Goal: Task Accomplishment & Management: Use online tool/utility

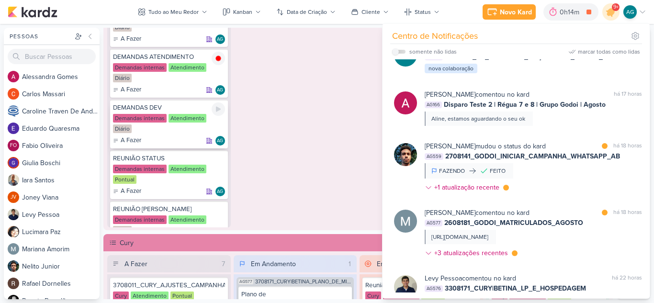
scroll to position [96, 0]
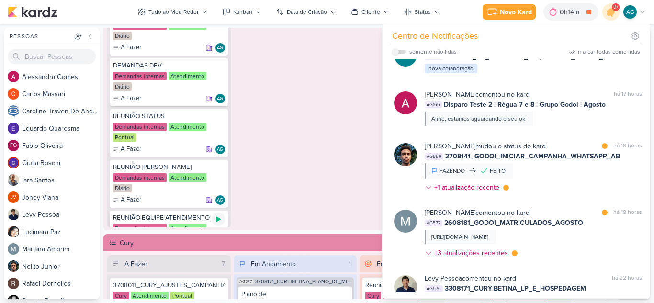
click at [219, 216] on icon at bounding box center [218, 219] width 8 height 8
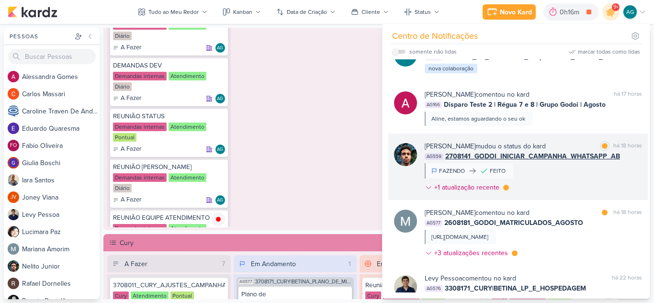
click at [549, 189] on div "Nelito Junior mudou o status do kard marcar como lida há 18 horas AG559 2708141…" at bounding box center [532, 168] width 217 height 55
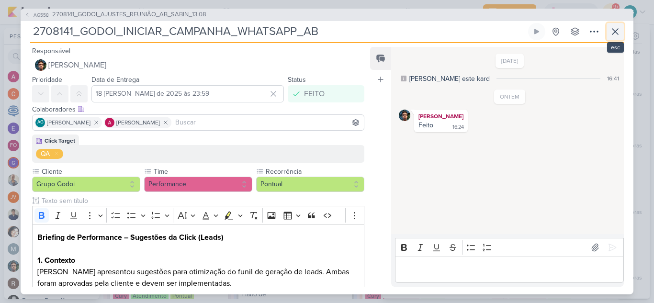
click at [617, 36] on icon at bounding box center [614, 31] width 11 height 11
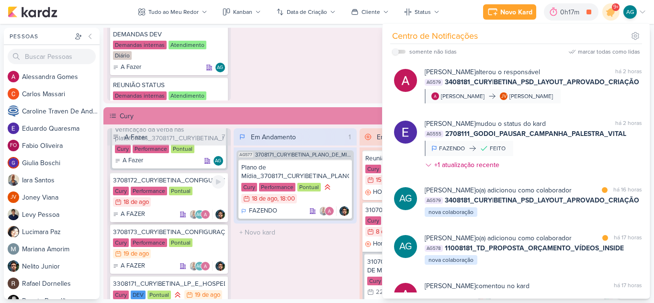
scroll to position [766, 0]
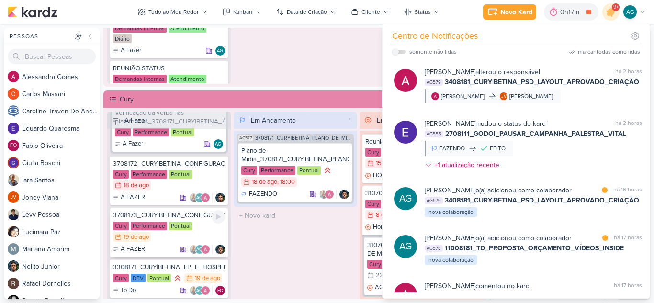
click at [179, 214] on div "3708173_CURY|BETINA_CONFIGURAÇÃO_META" at bounding box center [169, 215] width 112 height 9
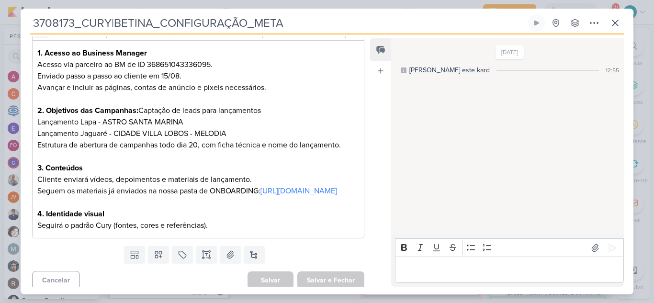
scroll to position [0, 0]
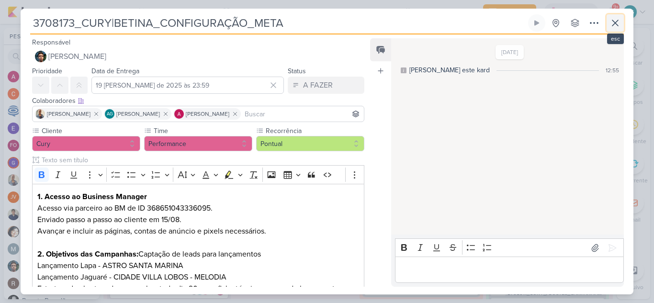
click at [613, 22] on icon at bounding box center [615, 23] width 6 height 6
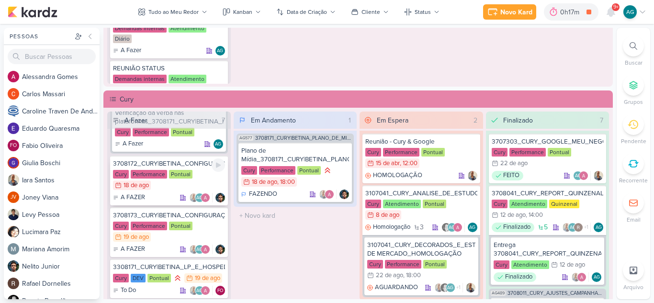
click at [175, 165] on div "3708172_CURY|BETINA_CONFIGURAÇÃO_GOOGLE" at bounding box center [169, 163] width 112 height 9
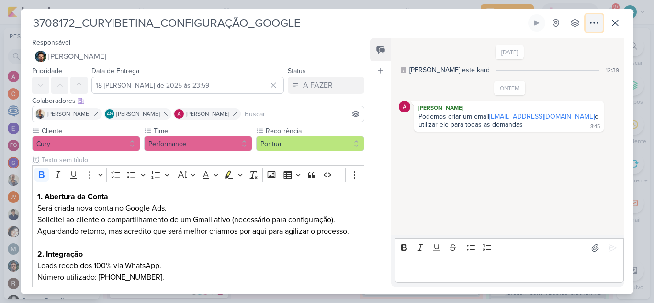
click at [593, 23] on icon at bounding box center [593, 22] width 11 height 11
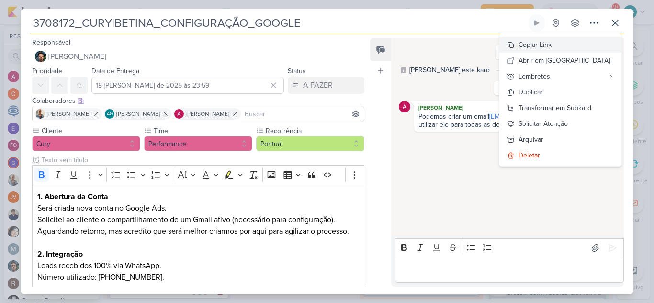
click at [551, 46] on div "Copiar Link" at bounding box center [534, 45] width 33 height 10
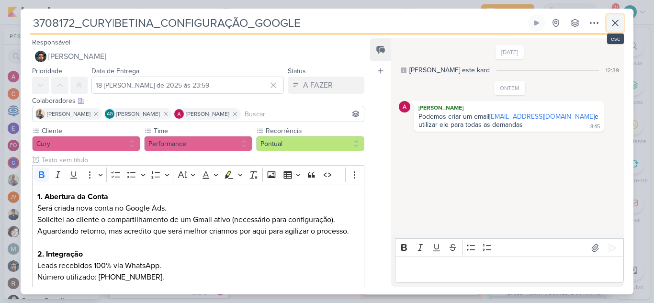
click at [618, 23] on icon at bounding box center [614, 22] width 11 height 11
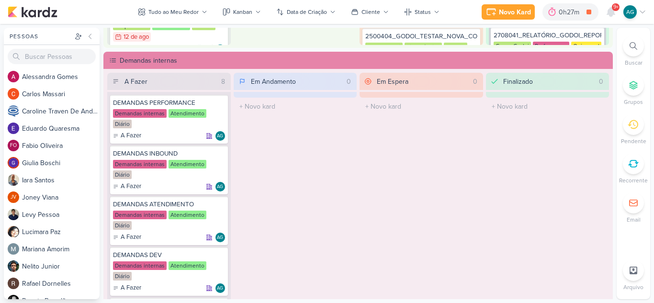
scroll to position [526, 0]
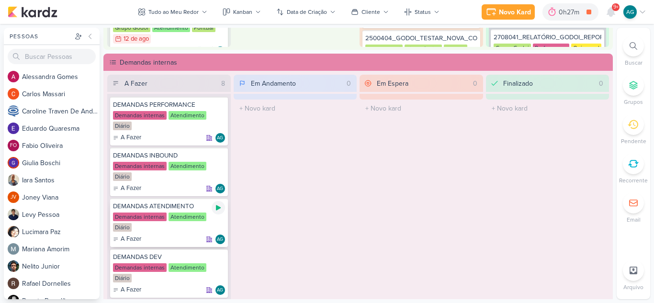
click at [219, 208] on icon at bounding box center [218, 207] width 5 height 5
click at [505, 15] on div "Novo Kard" at bounding box center [514, 12] width 32 height 10
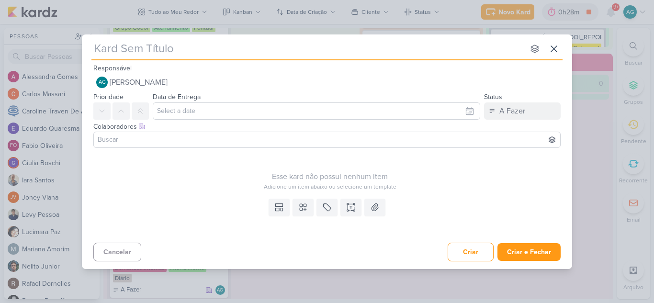
type input "3708191_CURY_SUBIR_VIDEO_DECORADO_SP_RJ"
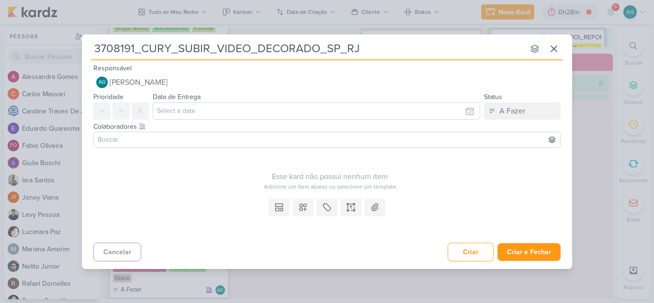
type input "3708191_CURY_SUBIR_VIDEO_DECORADO_SP_RJ"
click at [354, 209] on icon at bounding box center [351, 207] width 10 height 10
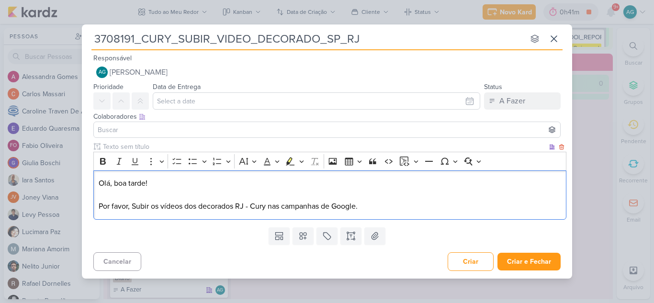
click at [136, 204] on p "Olá, boa tarde! Por favor, Subir os vídeos dos decorados RJ - Cury nas campanha…" at bounding box center [330, 195] width 463 height 34
click at [395, 205] on p "Olá, boa tarde! Por favor, subir os vídeos dos decorados RJ - Cury nas campanha…" at bounding box center [330, 195] width 463 height 34
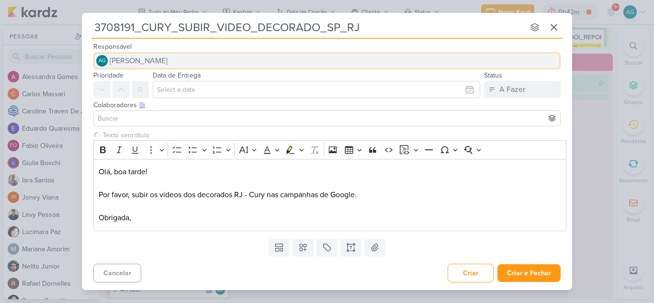
click at [222, 62] on button "AG Aline Gimenez Graciano" at bounding box center [326, 60] width 467 height 17
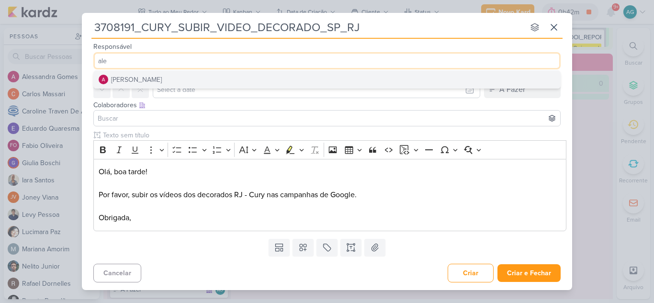
type input "ale"
click at [186, 79] on button "Alessandra Gomes" at bounding box center [327, 79] width 466 height 17
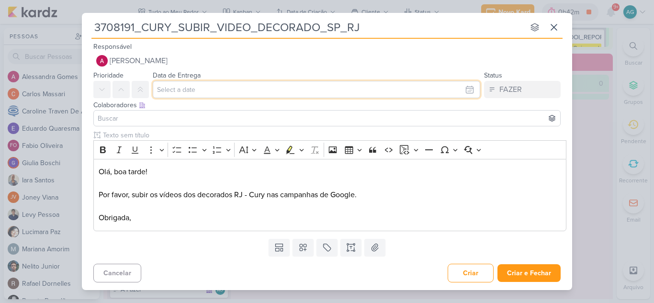
click at [201, 91] on input "text" at bounding box center [316, 89] width 327 height 17
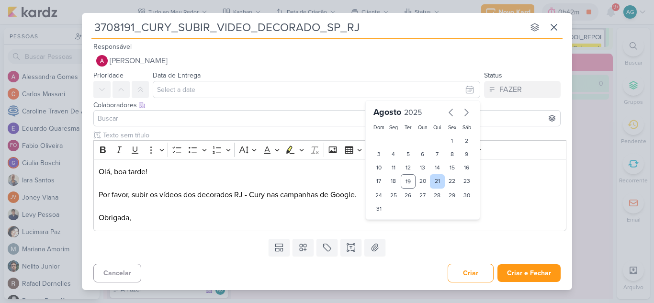
click at [439, 182] on div "21" at bounding box center [437, 181] width 15 height 14
type input "21 de agosto de 2025 às 23:59"
click at [230, 123] on input at bounding box center [327, 117] width 462 height 11
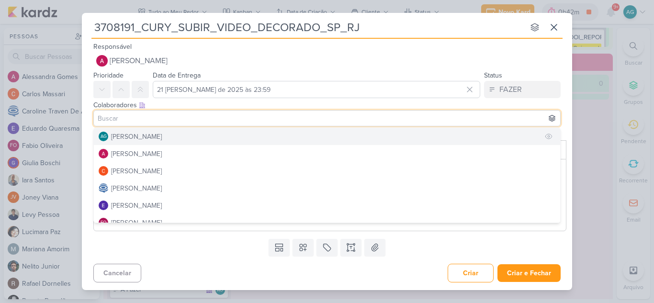
click at [195, 134] on button "AG Aline Gimenez Graciano" at bounding box center [327, 136] width 466 height 17
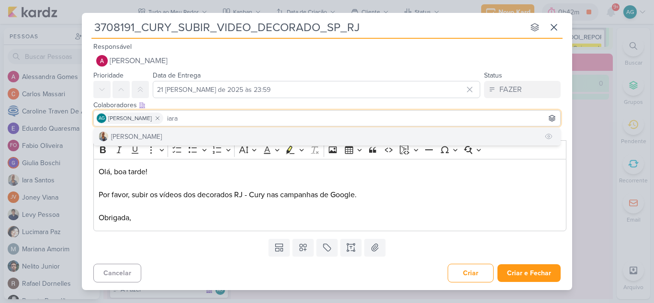
type input "iara"
click at [196, 135] on button "Iara Santos" at bounding box center [327, 136] width 466 height 17
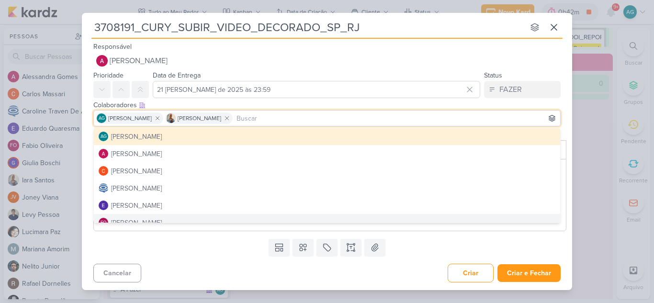
click at [241, 268] on div "Cancelar Criar Criar e Fechar Ctrl + Enter" at bounding box center [327, 272] width 490 height 24
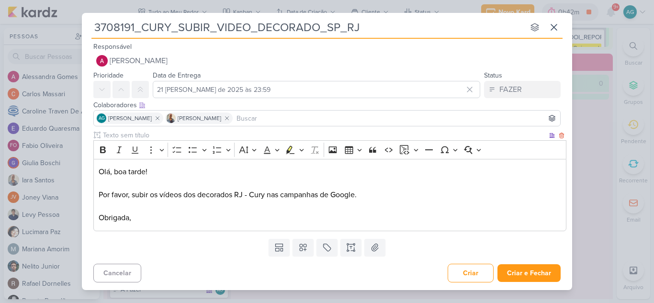
click at [384, 192] on p "Olá, boa tarde! Por favor, subir os vídeos dos decorados RJ - Cury nas campanha…" at bounding box center [330, 194] width 463 height 57
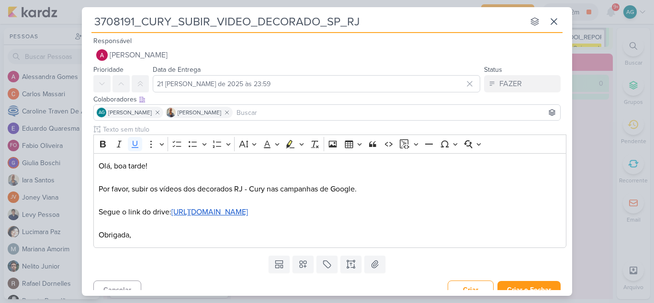
click at [326, 22] on input "3708191_CURY_SUBIR_VIDEO_DECORADO_SP_RJ" at bounding box center [307, 21] width 433 height 17
click at [360, 22] on input "3708191_CURY_SUBIR_VIDEO_DECORADO_RJ" at bounding box center [307, 21] width 433 height 17
drag, startPoint x: 398, startPoint y: 21, endPoint x: 56, endPoint y: 25, distance: 341.7
click at [56, 25] on div "3708191_CURY_SUBIR_VIDEO_DECORADO_RJ_GOOGLE nenhum grupo disponível esc Respons…" at bounding box center [327, 151] width 654 height 303
type input "3708191_CURY_SUBIR_VIDEO_DECORADO_RJ_GOOGLE"
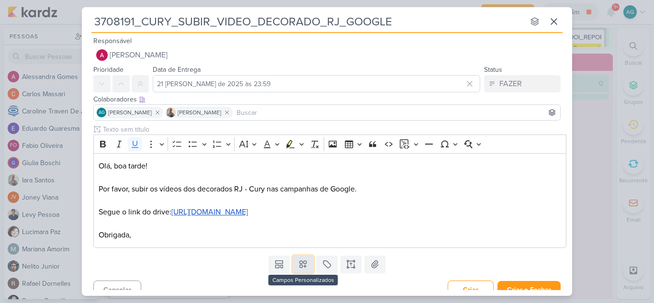
click at [304, 264] on icon at bounding box center [303, 264] width 7 height 7
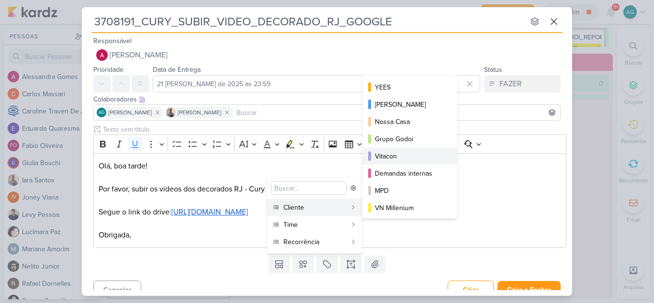
scroll to position [48, 0]
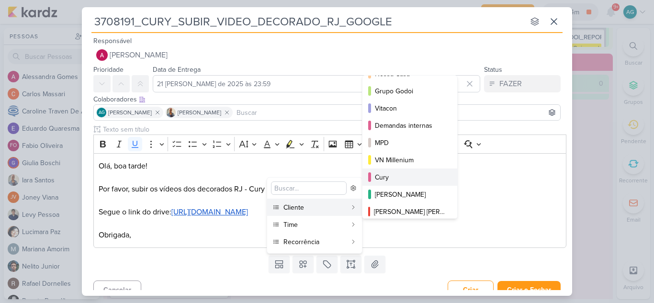
click at [402, 172] on div "Cury" at bounding box center [410, 177] width 71 height 10
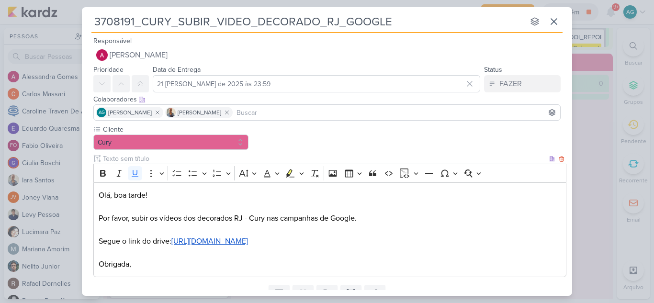
scroll to position [40, 0]
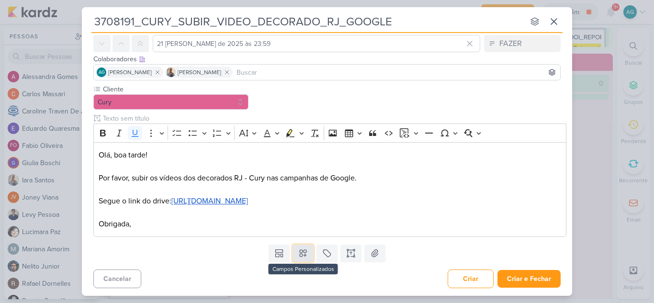
click at [305, 253] on icon at bounding box center [303, 253] width 10 height 10
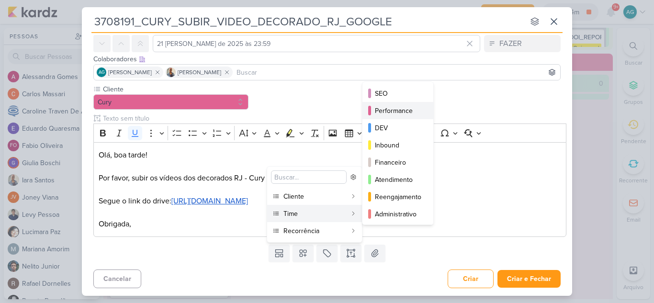
click at [397, 111] on div "Performance" at bounding box center [398, 111] width 47 height 10
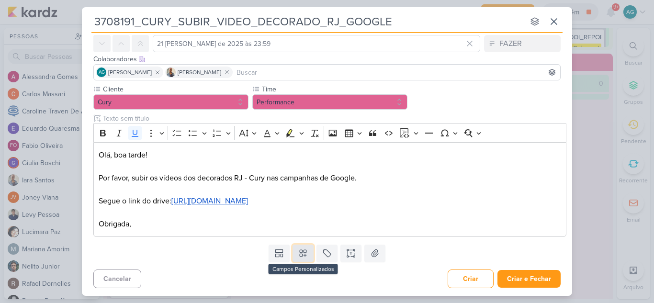
click at [303, 257] on icon at bounding box center [303, 253] width 10 height 10
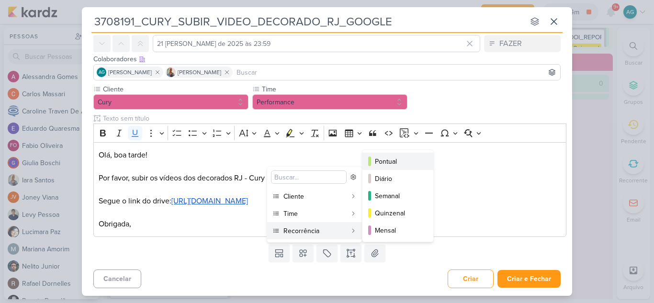
click at [398, 159] on div "Pontual" at bounding box center [398, 161] width 47 height 10
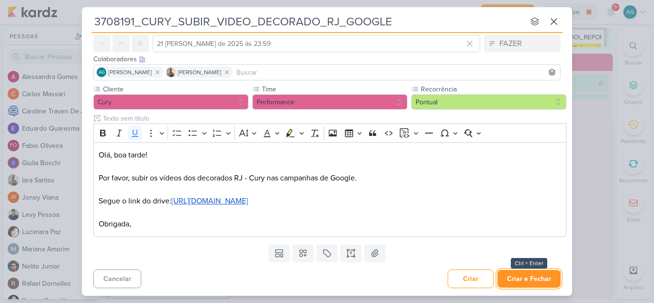
click at [527, 282] on button "Criar e Fechar" at bounding box center [528, 279] width 63 height 18
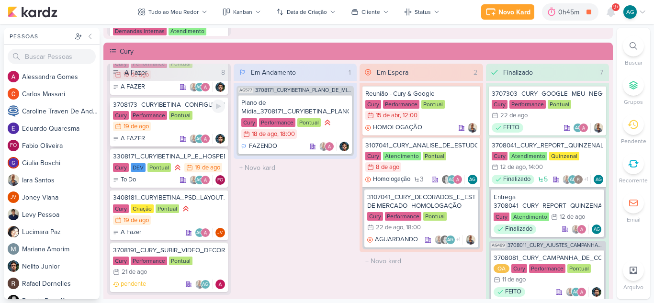
scroll to position [403, 0]
click at [194, 255] on div "3708191_CURY_SUBIR_VIDEO_DECORADO_RJ_GOOGLE Cury Performance Pontual 21/8 21 de…" at bounding box center [169, 267] width 118 height 50
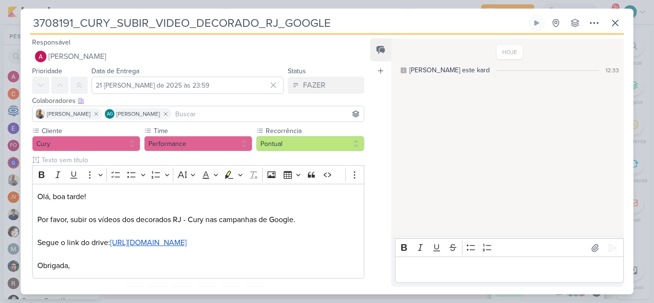
drag, startPoint x: 342, startPoint y: 22, endPoint x: 5, endPoint y: 15, distance: 337.4
click at [5, 15] on div "3708191_CURY_SUBIR_VIDEO_DECORADO_RJ_GOOGLE Criado por mim" at bounding box center [327, 151] width 654 height 303
click at [612, 25] on icon at bounding box center [614, 22] width 11 height 11
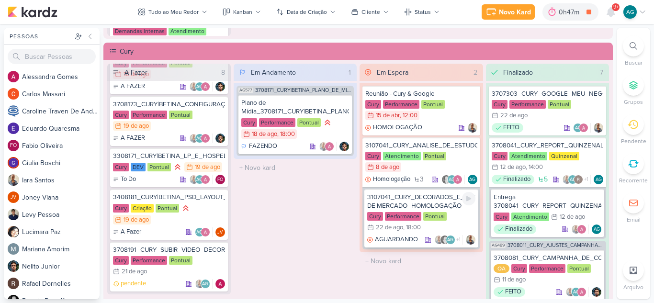
click at [412, 202] on div "3107041_CURY_DECORADOS_E_ESTUDO DE MERCADO_HOMOLOGAÇÃO" at bounding box center [421, 201] width 108 height 17
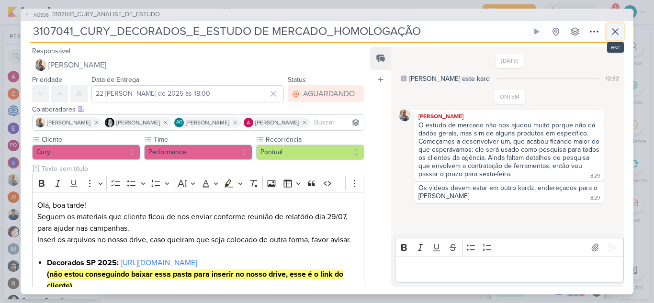
click at [613, 32] on icon at bounding box center [614, 31] width 11 height 11
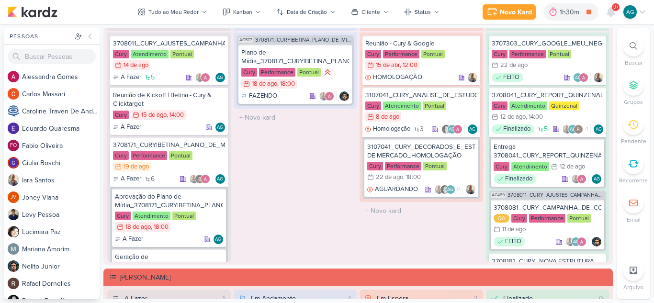
scroll to position [861, 0]
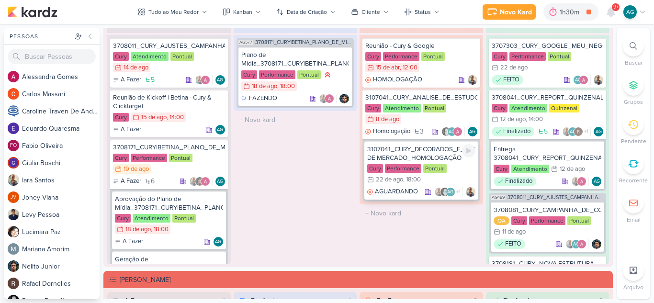
click at [435, 156] on div "3107041_CURY_DECORADOS_E_ESTUDO DE MERCADO_HOMOLOGAÇÃO" at bounding box center [421, 153] width 108 height 17
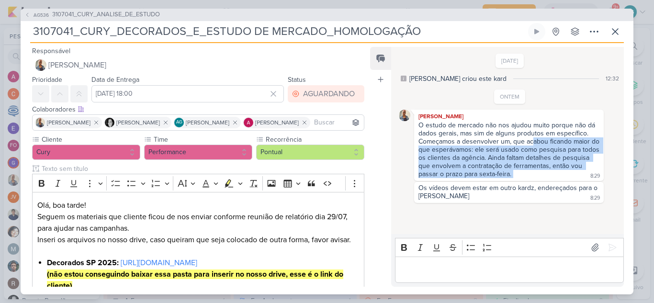
drag, startPoint x: 531, startPoint y: 143, endPoint x: 585, endPoint y: 172, distance: 61.4
click at [585, 172] on div "Iara Santos O estudo de mercado não nos ajudou muito porque não dá dados gerais…" at bounding box center [508, 145] width 189 height 71
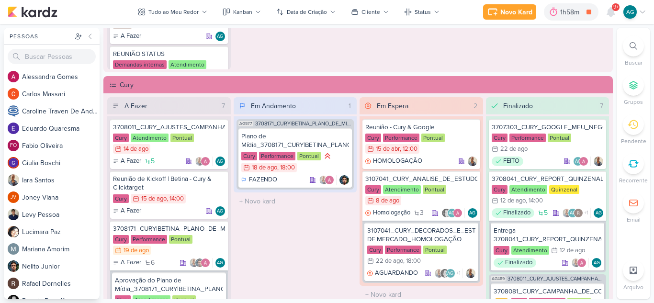
scroll to position [813, 0]
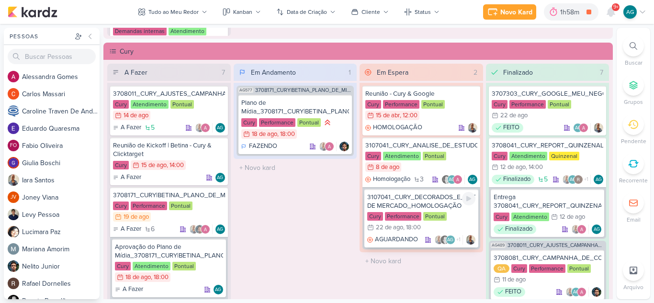
click at [403, 203] on div "3107041_CURY_DECORADOS_E_ESTUDO DE MERCADO_HOMOLOGAÇÃO" at bounding box center [421, 201] width 108 height 17
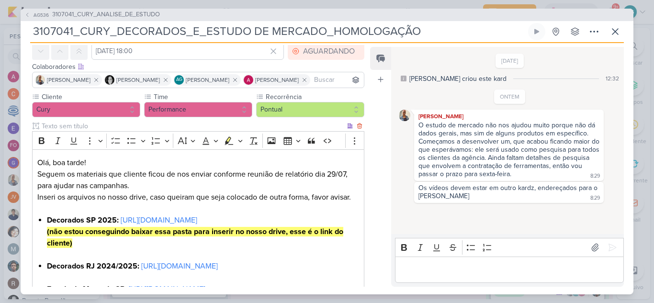
scroll to position [96, 0]
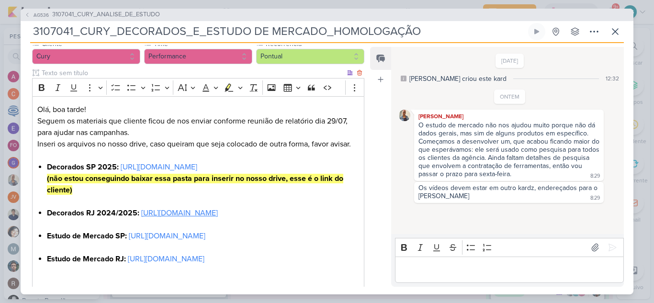
click at [198, 218] on link "https://drive.google.com/drive/folders/19lu-48K7a7Lf0wS8E0PanKK5Dv4WVFzg" at bounding box center [179, 213] width 77 height 10
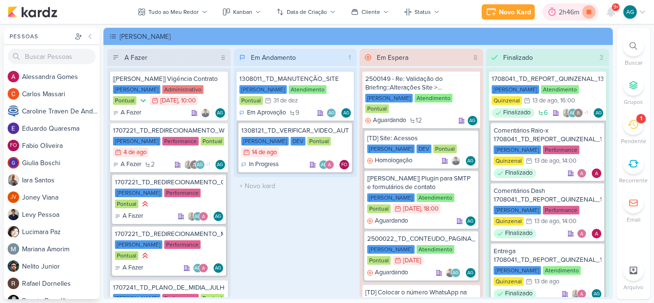
click at [589, 14] on icon at bounding box center [588, 12] width 5 height 5
